Goal: Information Seeking & Learning: Learn about a topic

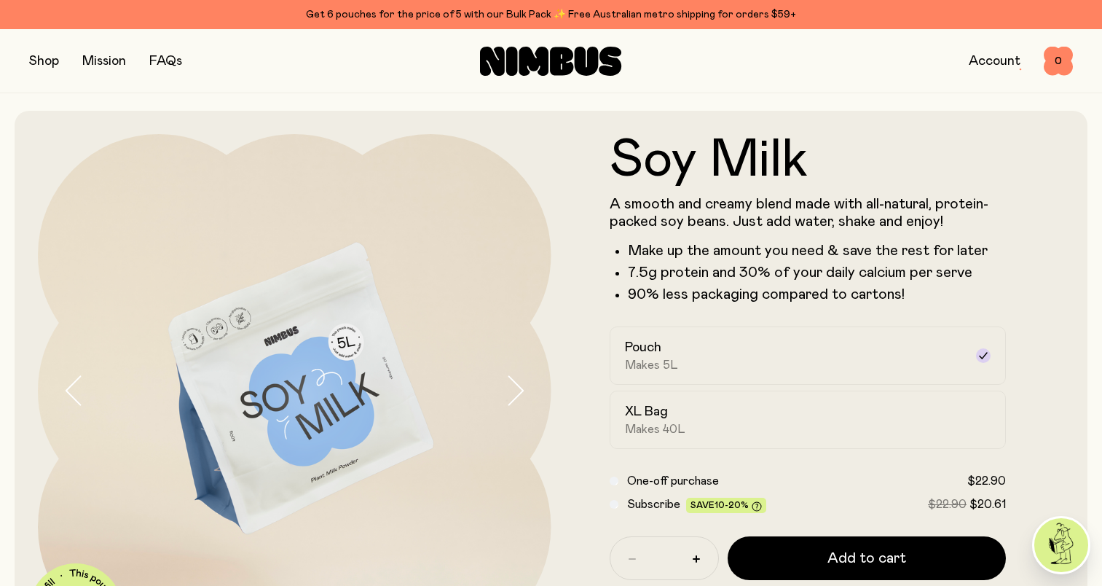
click at [47, 66] on button "button" at bounding box center [44, 61] width 30 height 20
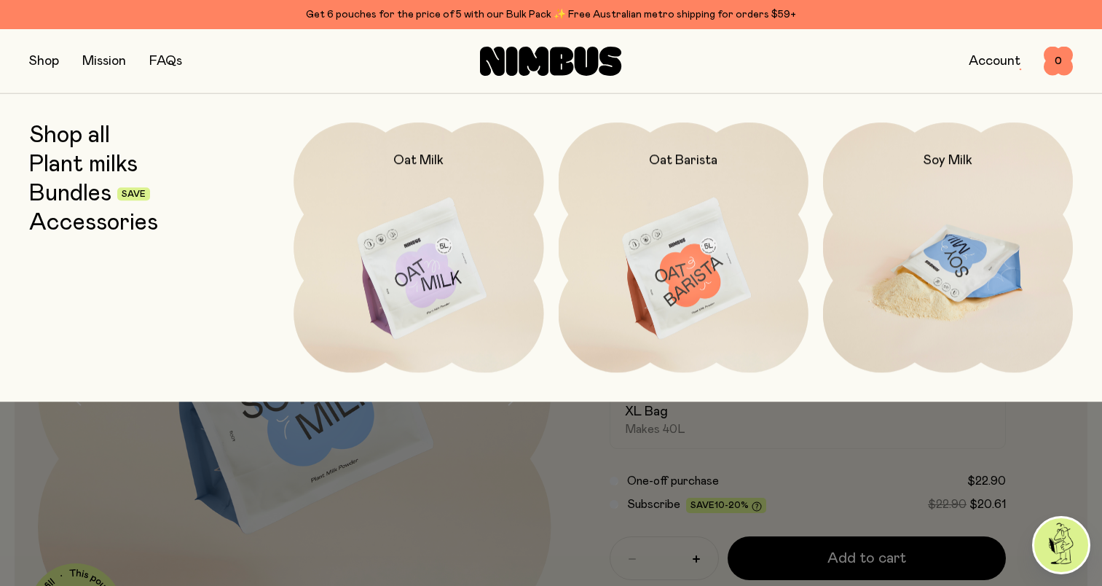
click at [940, 275] on img at bounding box center [948, 269] width 250 height 294
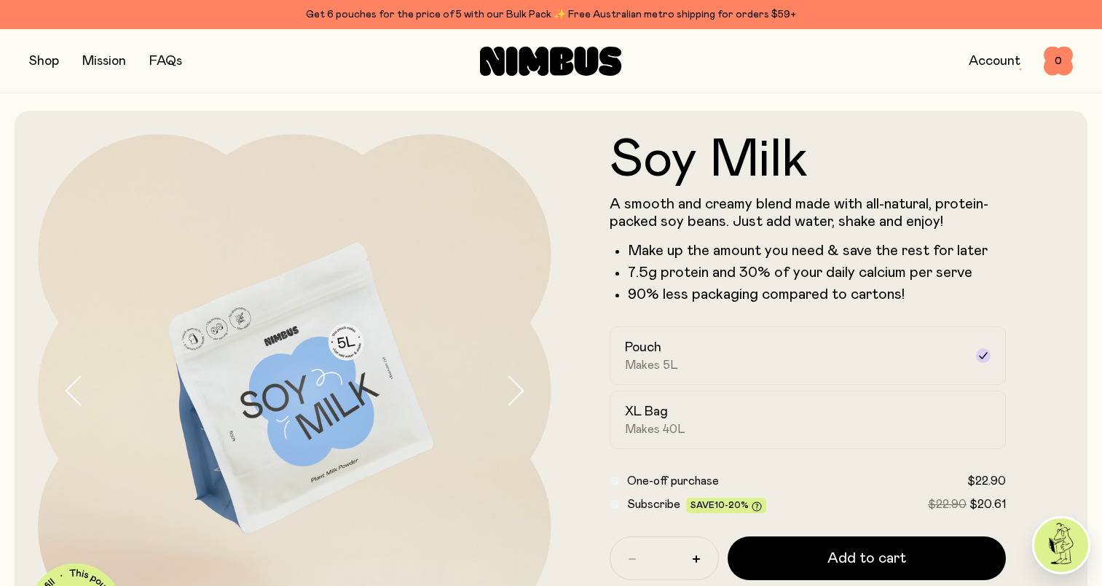
click at [562, 291] on form "Soy Milk A smooth and creamy blend made with all-natural, protein-packed soy be…" at bounding box center [807, 396] width 513 height 524
click at [56, 64] on button "button" at bounding box center [44, 61] width 30 height 20
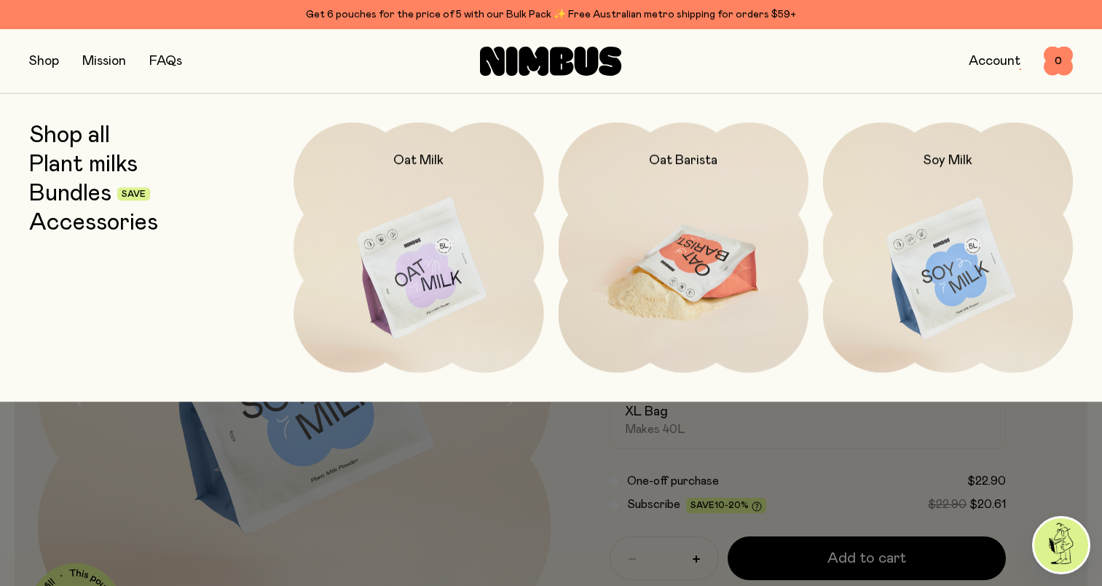
click at [652, 256] on img at bounding box center [684, 269] width 250 height 294
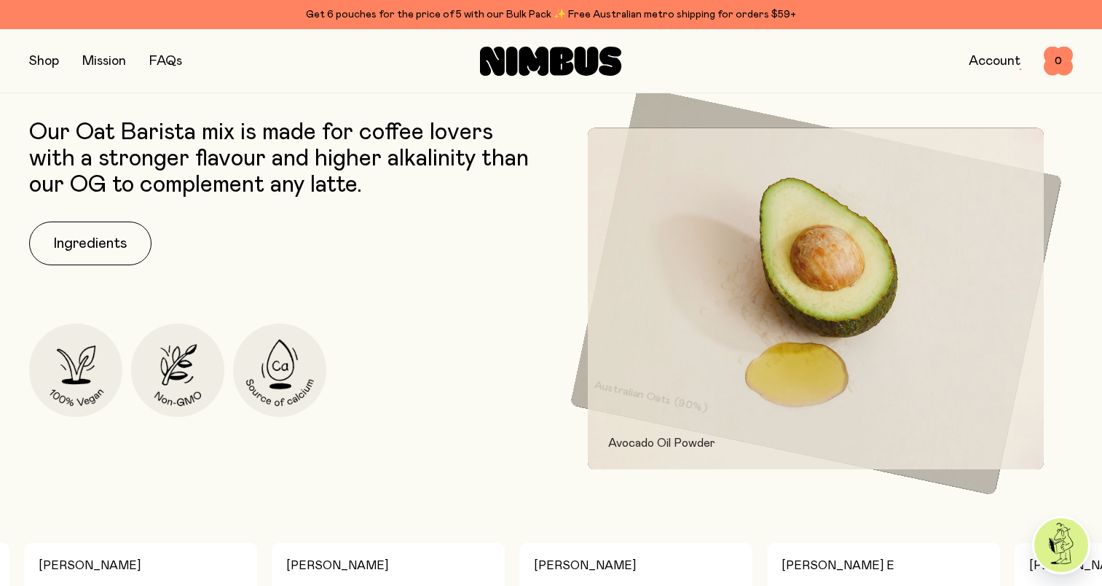
scroll to position [656, 0]
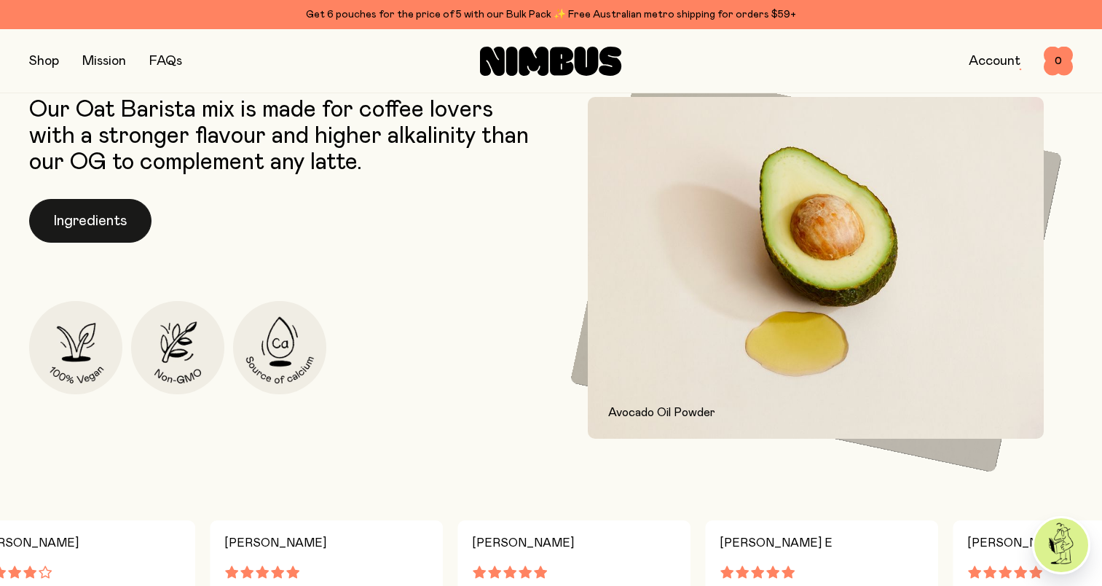
click at [130, 219] on button "Ingredients" at bounding box center [90, 221] width 122 height 44
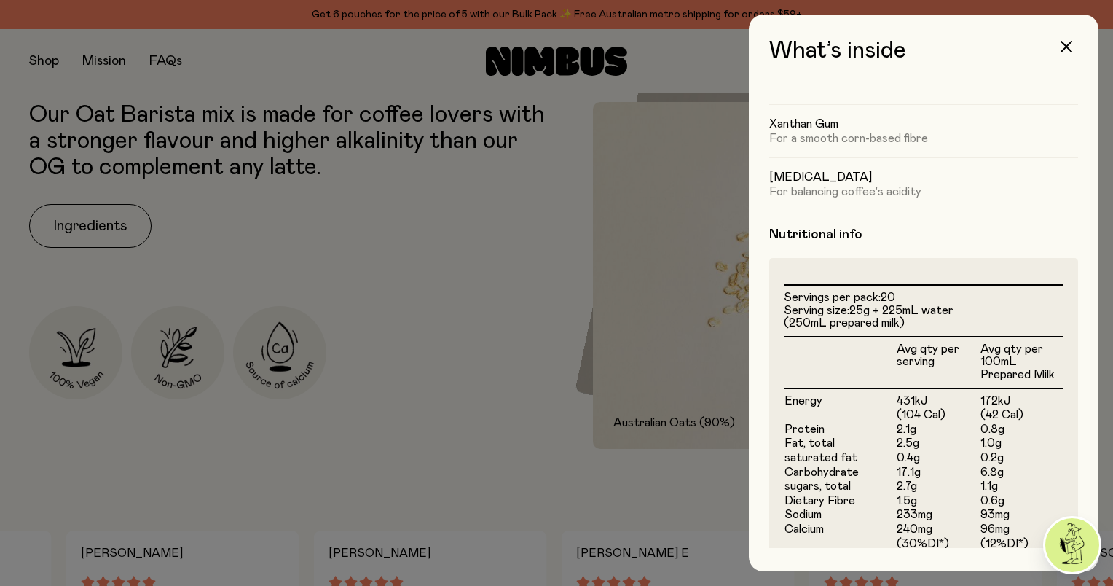
scroll to position [364, 0]
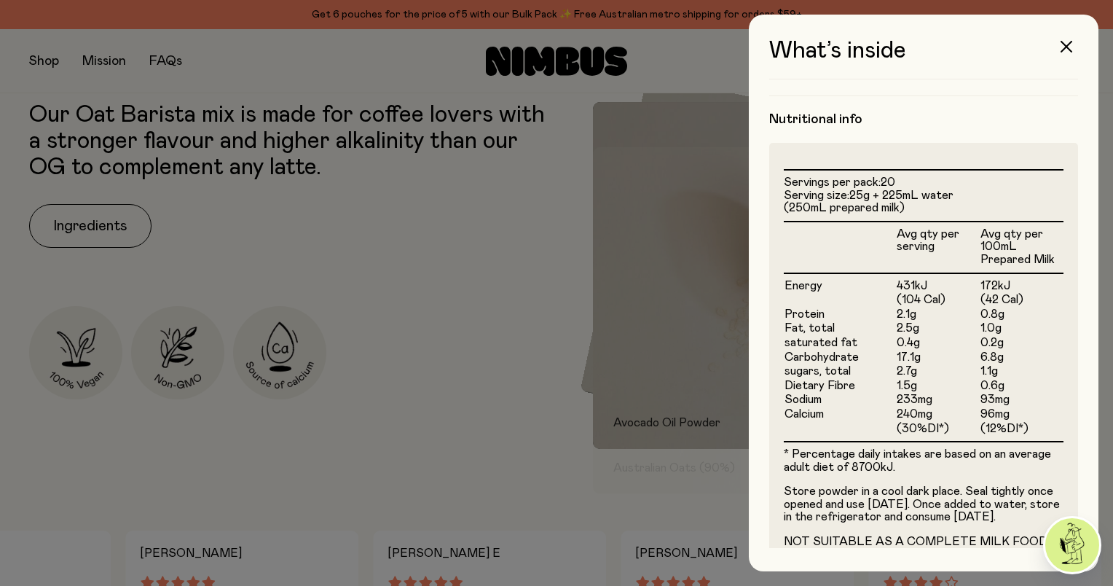
click at [454, 468] on div at bounding box center [556, 293] width 1113 height 586
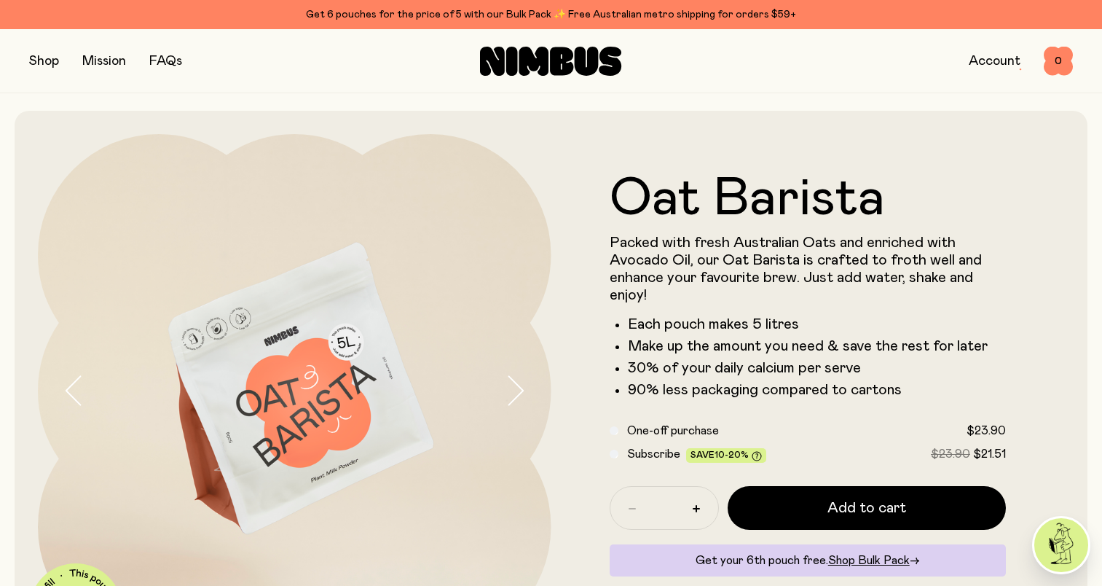
scroll to position [0, 0]
